Goal: Transaction & Acquisition: Subscribe to service/newsletter

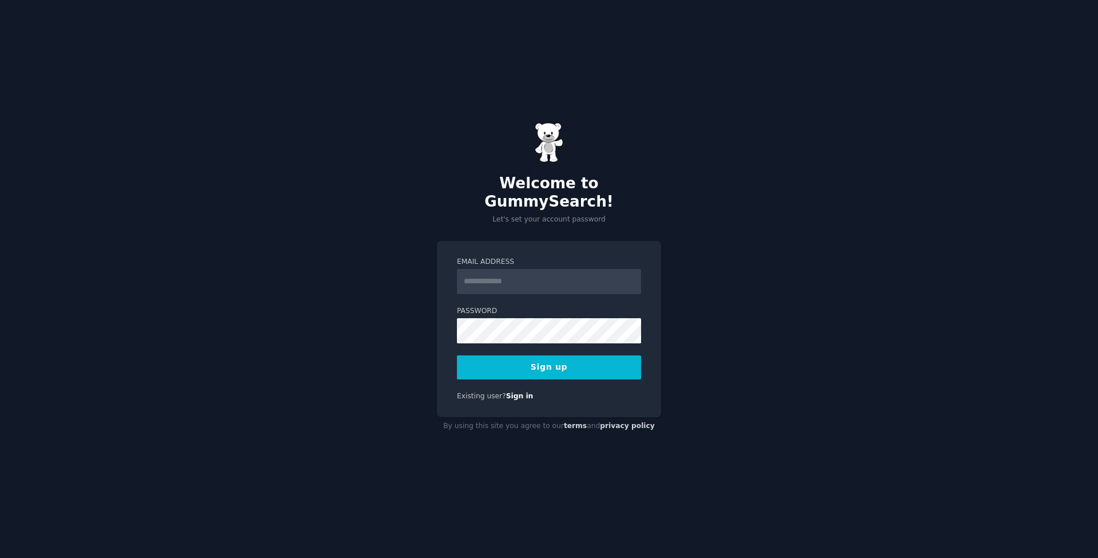
click at [811, 311] on div "Welcome to GummySearch! Let's set your account password Email Address Password …" at bounding box center [549, 279] width 1098 height 558
click at [499, 270] on input "Email Address" at bounding box center [549, 281] width 184 height 25
paste input "**********"
click at [555, 360] on button "Sign up" at bounding box center [549, 367] width 184 height 24
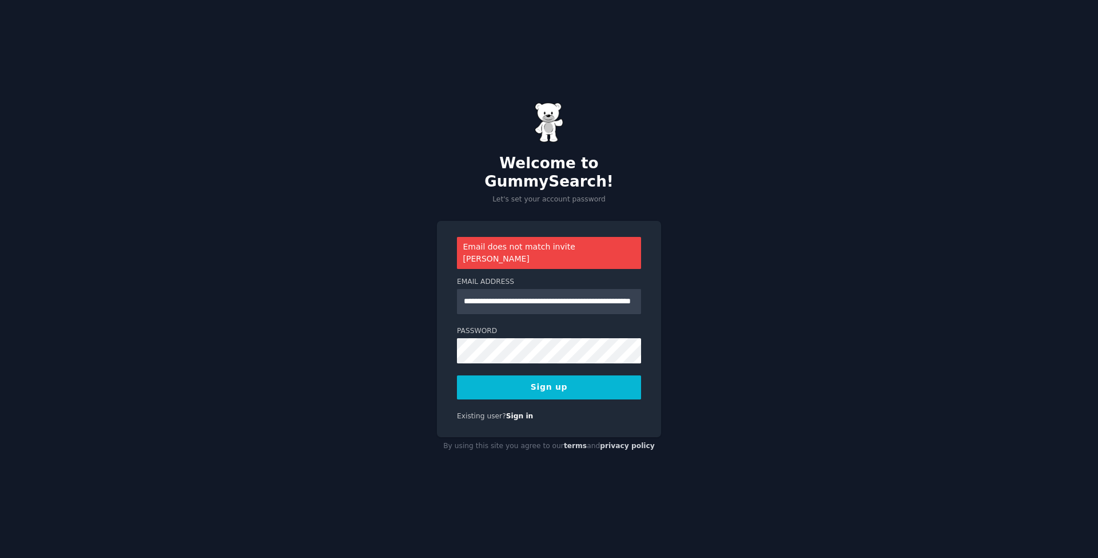
click at [353, 241] on div "**********" at bounding box center [549, 279] width 1098 height 558
click at [543, 289] on input "**********" at bounding box center [549, 301] width 184 height 25
paste input "email"
type input "**********"
click at [551, 375] on button "Sign up" at bounding box center [549, 387] width 184 height 24
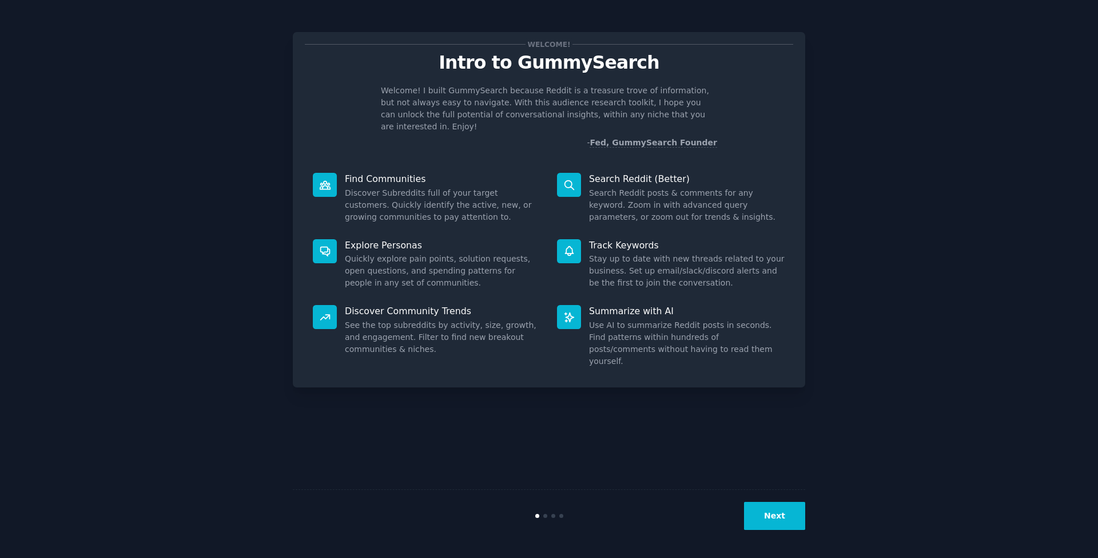
click at [787, 517] on button "Next" at bounding box center [774, 515] width 61 height 28
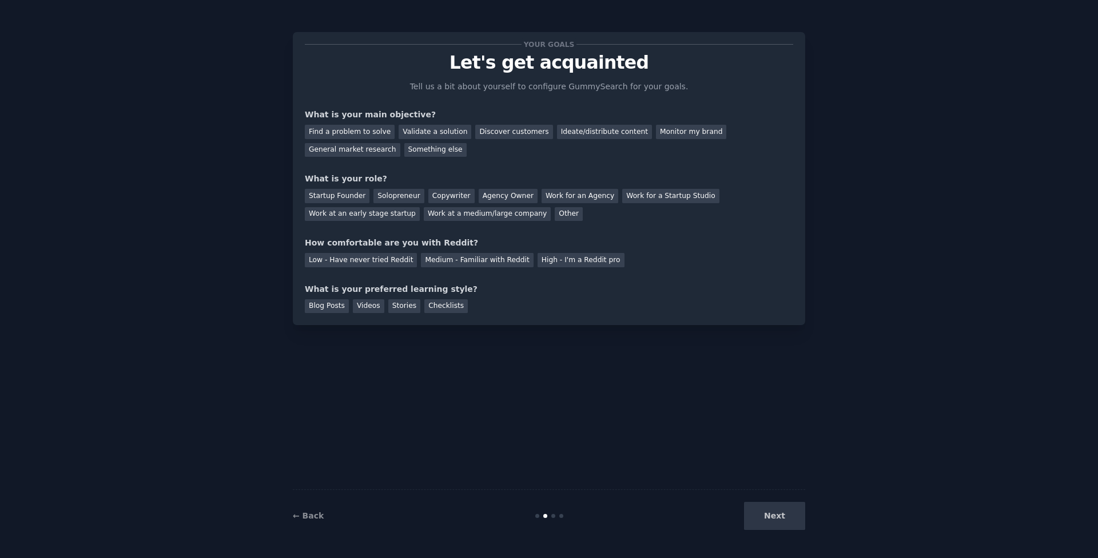
click at [787, 517] on div "Next" at bounding box center [719, 515] width 171 height 28
click at [774, 516] on div "Next" at bounding box center [719, 515] width 171 height 28
click at [652, 194] on div "Work for a Startup Studio" at bounding box center [670, 196] width 97 height 14
click at [503, 213] on div "Work at a medium/large company" at bounding box center [487, 214] width 127 height 14
click at [362, 133] on div "Find a problem to solve" at bounding box center [350, 132] width 90 height 14
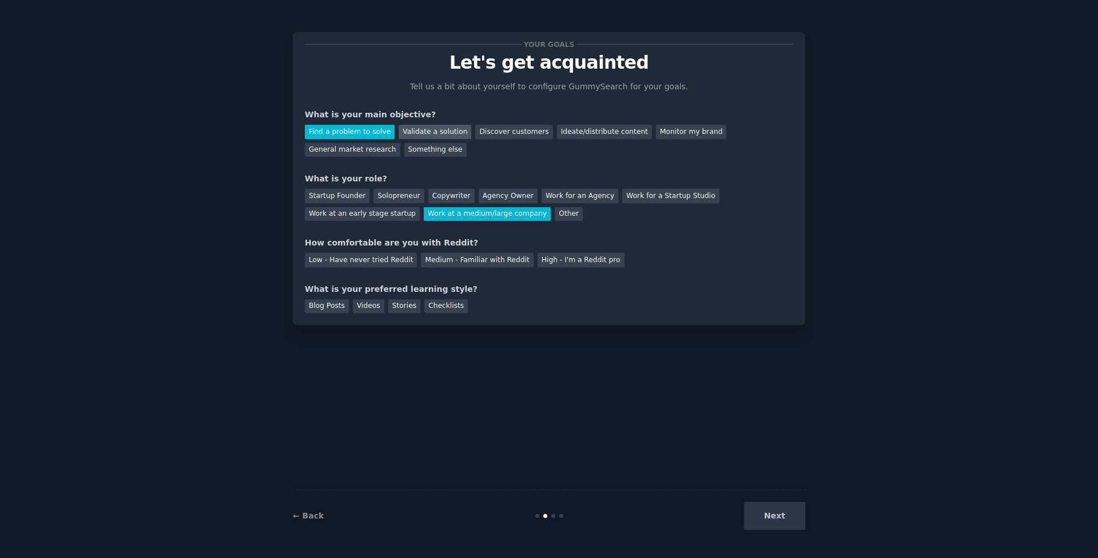
click at [429, 134] on div "Validate a solution" at bounding box center [435, 132] width 73 height 14
click at [509, 134] on div "Discover customers" at bounding box center [513, 132] width 77 height 14
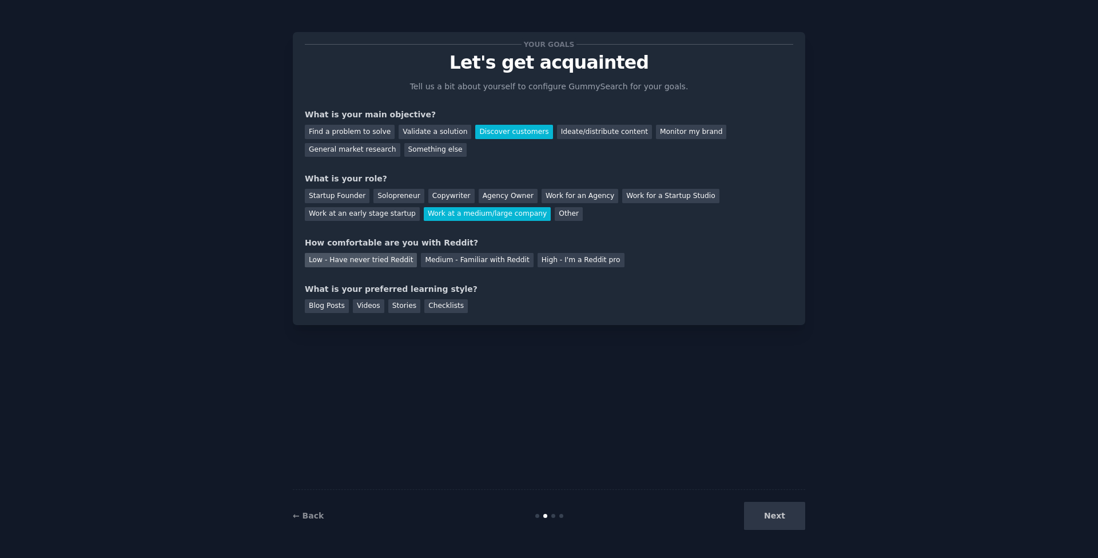
click at [375, 262] on div "Low - Have never tried Reddit" at bounding box center [361, 260] width 112 height 14
click at [319, 301] on div "Blog Posts" at bounding box center [327, 306] width 44 height 14
click at [361, 301] on div "Videos" at bounding box center [368, 306] width 31 height 14
click at [332, 307] on div "Blog Posts" at bounding box center [327, 306] width 44 height 14
click at [773, 514] on button "Next" at bounding box center [774, 515] width 61 height 28
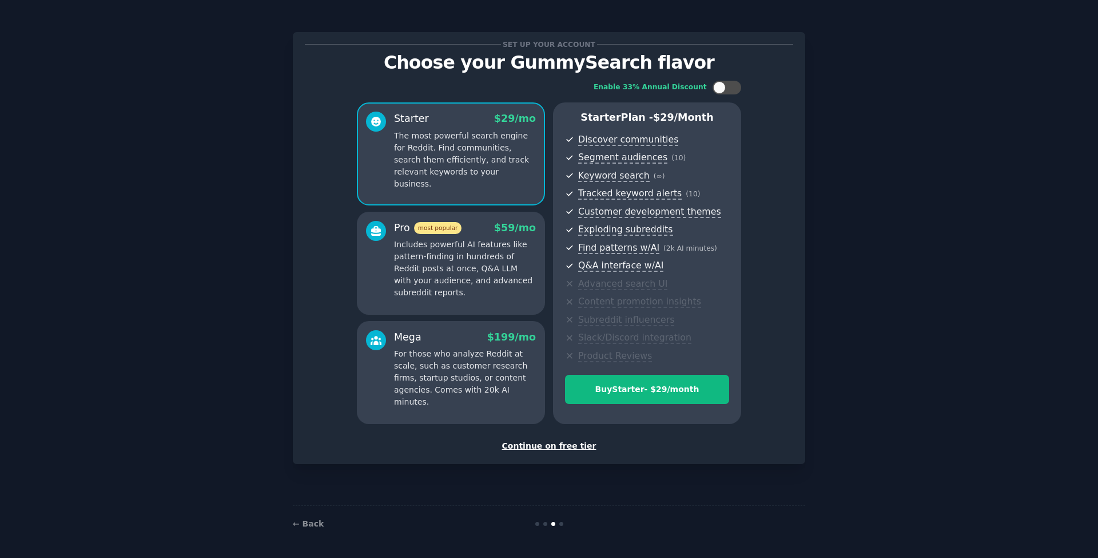
click at [533, 444] on div "Continue on free tier" at bounding box center [549, 446] width 488 height 12
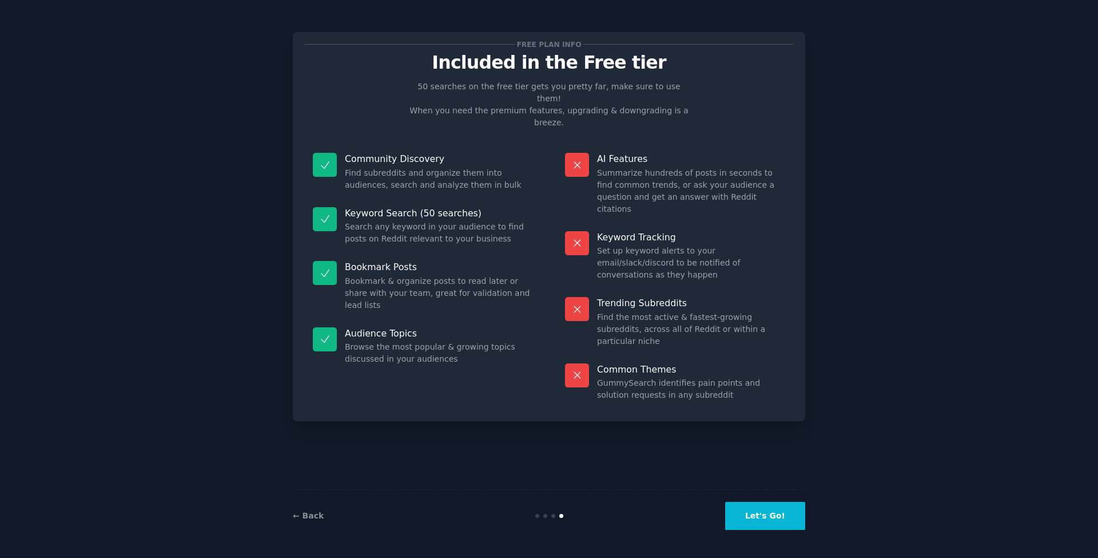
click at [777, 524] on button "Let's Go!" at bounding box center [765, 515] width 80 height 28
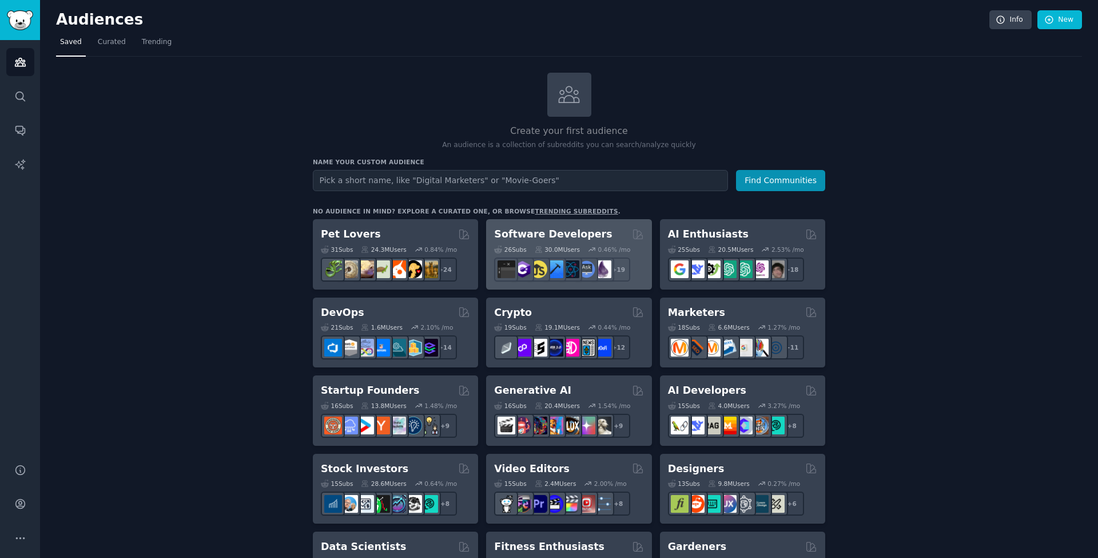
click at [581, 230] on h2 "Software Developers" at bounding box center [553, 234] width 118 height 14
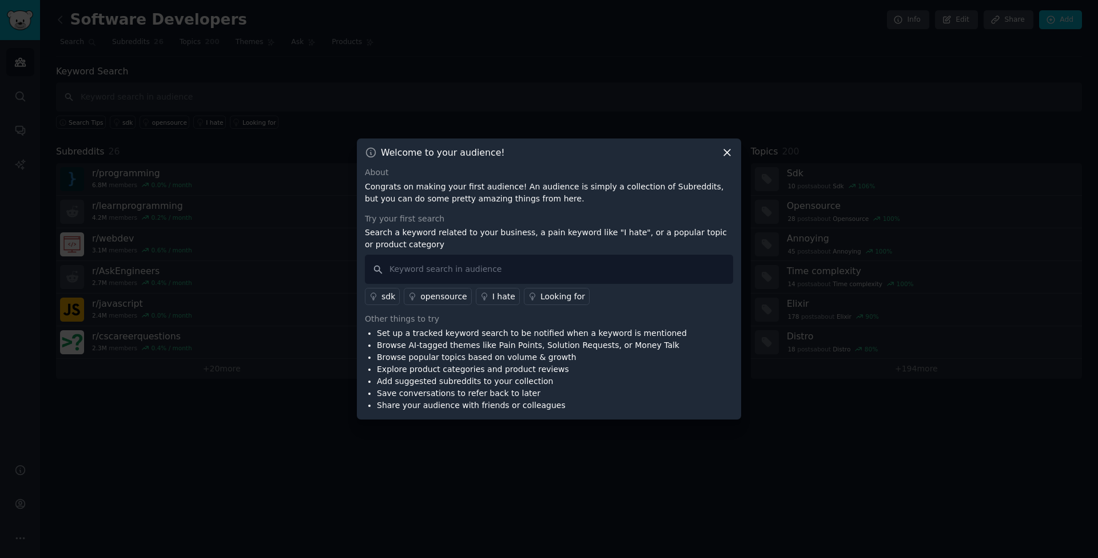
click at [439, 298] on div "opensource" at bounding box center [443, 296] width 46 height 12
